Goal: Information Seeking & Learning: Learn about a topic

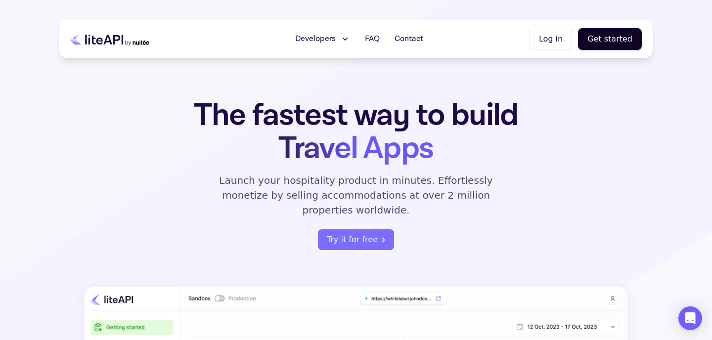
click at [318, 42] on span "Developers" at bounding box center [315, 39] width 41 height 12
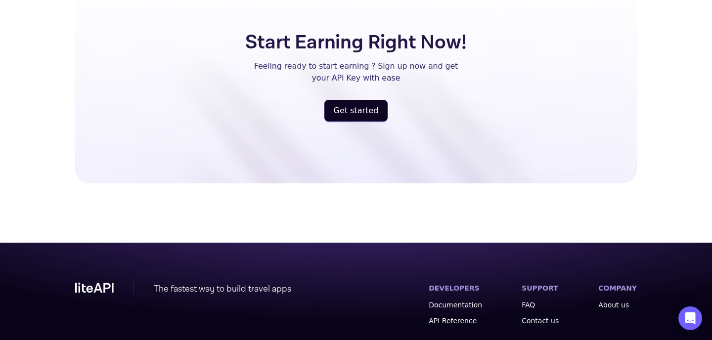
scroll to position [2644, 0]
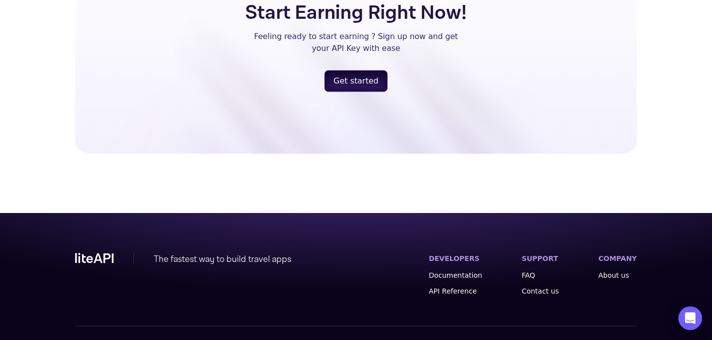
click at [359, 70] on button "Get started" at bounding box center [356, 81] width 64 height 22
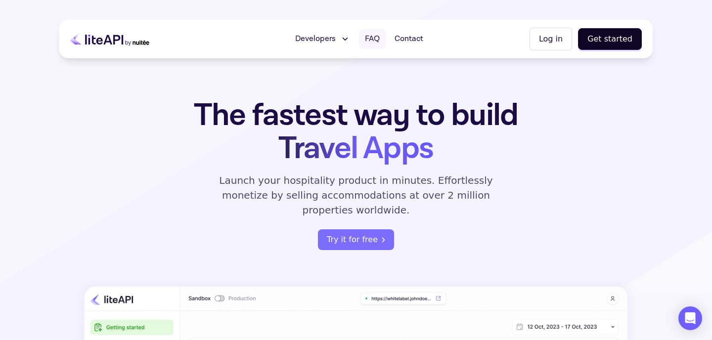
click at [373, 42] on span "FAQ" at bounding box center [372, 39] width 15 height 12
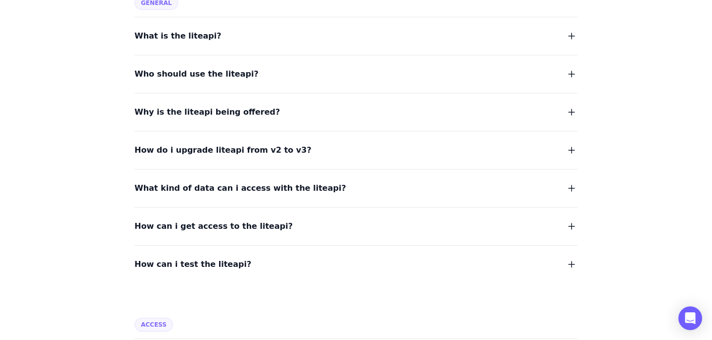
scroll to position [141, 0]
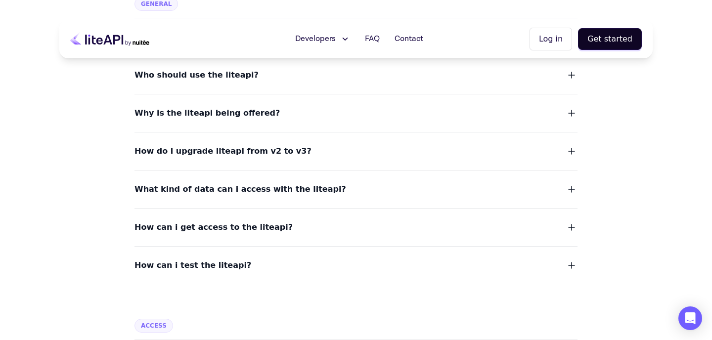
click at [201, 122] on dl "What is the liteapi? Who should use the liteapi? Why is the liteapi being offer…" at bounding box center [355, 145] width 443 height 254
click at [206, 117] on span "Why is the liteapi being offered?" at bounding box center [206, 113] width 145 height 14
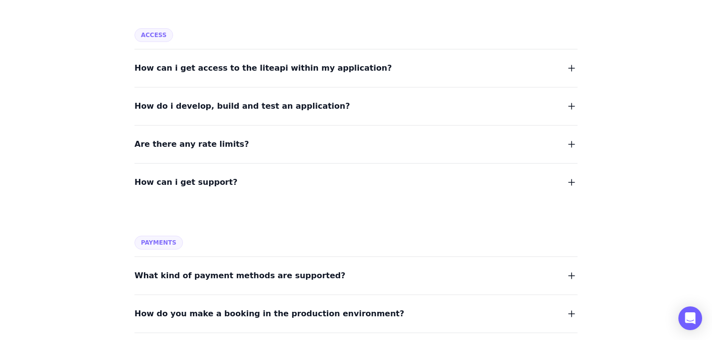
scroll to position [478, 0]
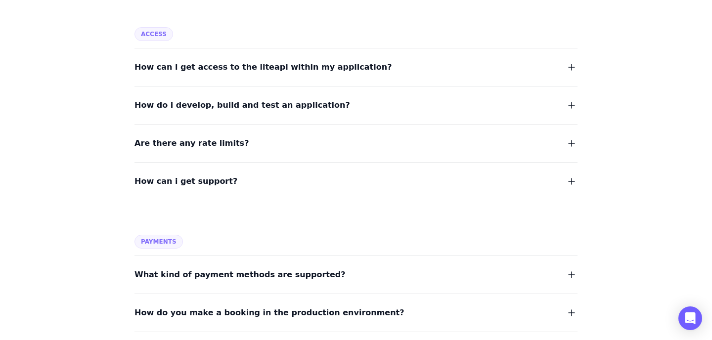
click at [206, 149] on span "Are there any rate limits?" at bounding box center [191, 143] width 114 height 14
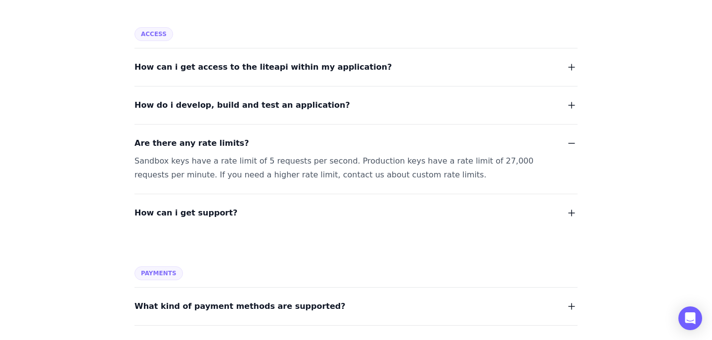
click at [220, 145] on span "Are there any rate limits?" at bounding box center [191, 143] width 114 height 14
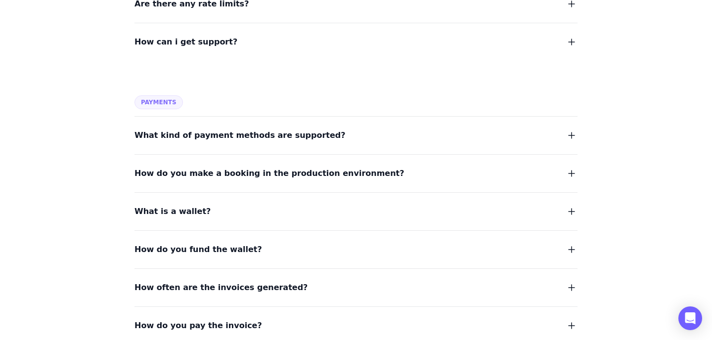
scroll to position [632, 0]
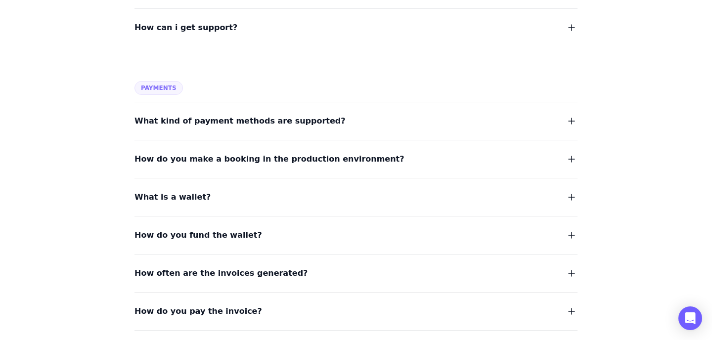
click at [271, 127] on span "What kind of payment methods are supported?" at bounding box center [239, 121] width 211 height 14
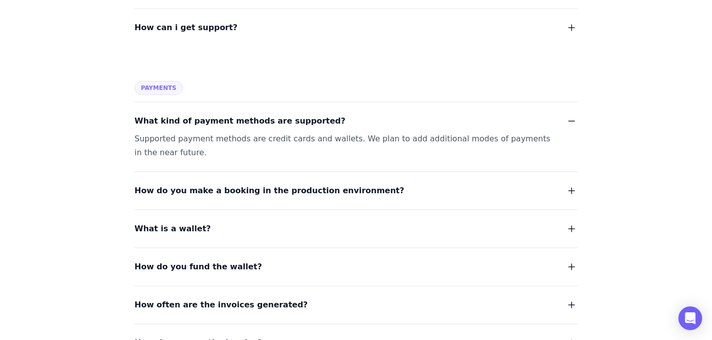
click at [275, 124] on span "What kind of payment methods are supported?" at bounding box center [239, 121] width 211 height 14
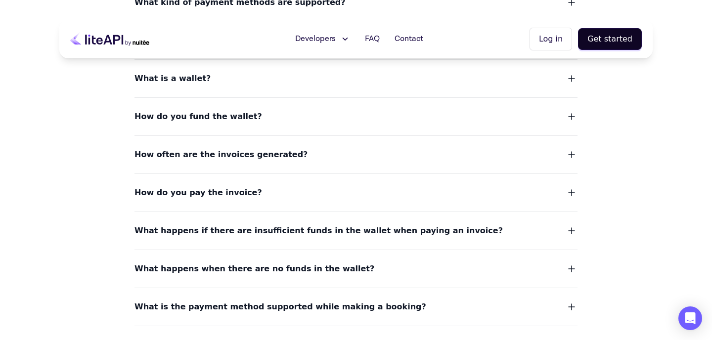
scroll to position [0, 0]
